Goal: Find specific page/section: Find specific page/section

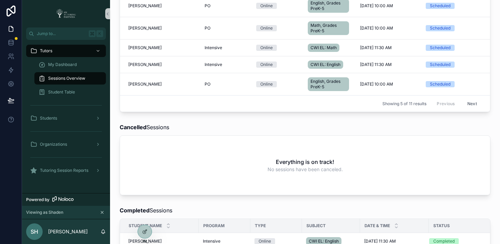
scroll to position [282, 0]
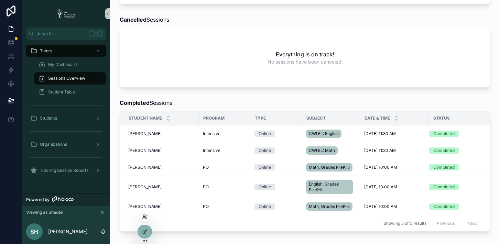
click at [145, 219] on icon at bounding box center [144, 216] width 5 height 5
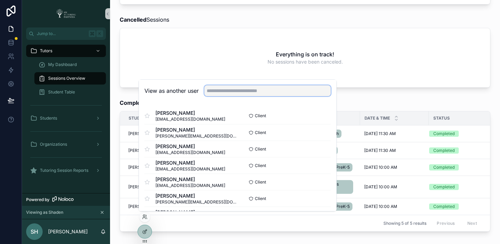
click at [232, 90] on input "text" at bounding box center [267, 90] width 126 height 11
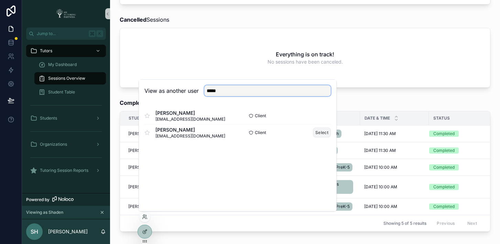
type input "*****"
click at [323, 133] on button "Select" at bounding box center [322, 132] width 18 height 10
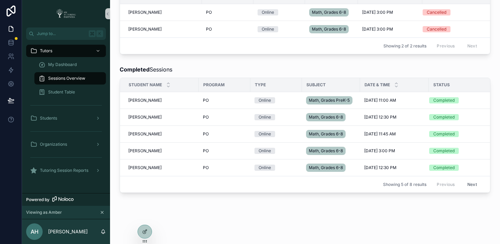
scroll to position [336, 0]
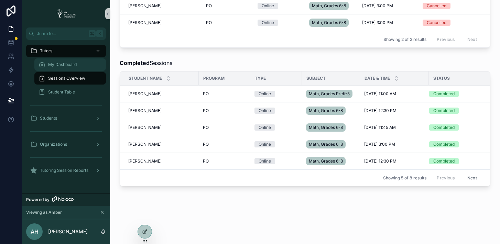
click at [68, 64] on span "My Dashboard" at bounding box center [62, 64] width 29 height 5
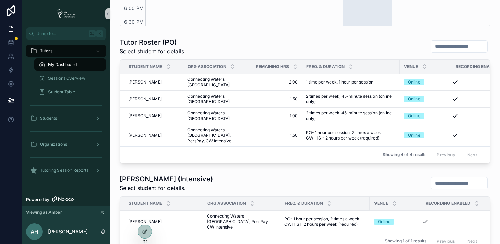
scroll to position [335, 0]
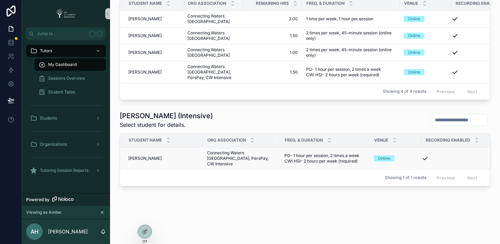
click at [135, 156] on span "[PERSON_NAME]" at bounding box center [144, 158] width 33 height 5
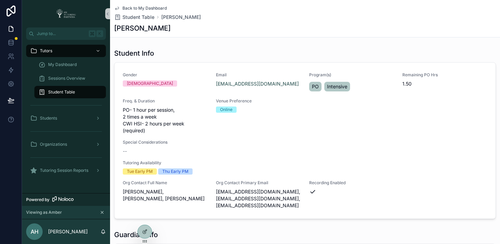
click at [119, 8] on icon at bounding box center [116, 8] width 3 height 3
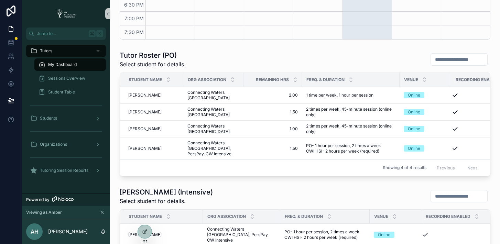
scroll to position [253, 0]
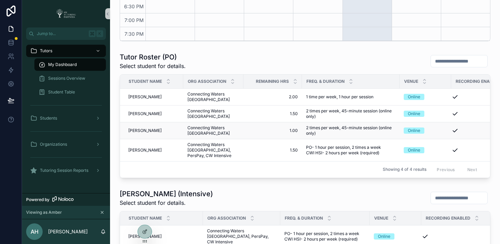
click at [141, 131] on span "[PERSON_NAME]" at bounding box center [144, 130] width 33 height 5
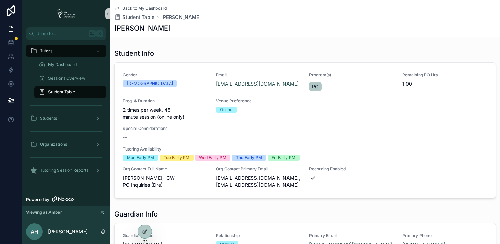
click at [117, 9] on icon at bounding box center [116, 7] width 5 height 5
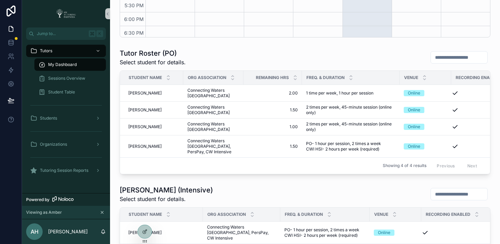
scroll to position [258, 0]
